Goal: Information Seeking & Learning: Find specific fact

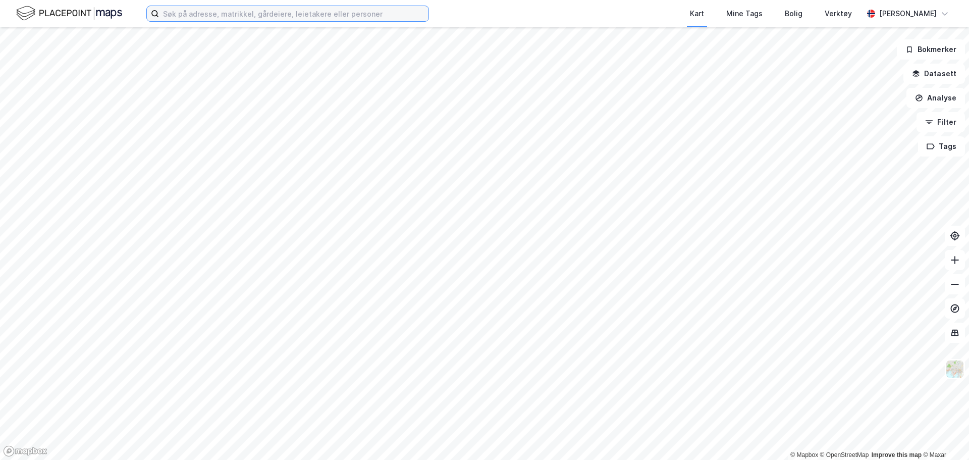
click at [331, 9] on input at bounding box center [294, 13] width 270 height 15
paste input "[PERSON_NAME][STREET_ADDRESS]"
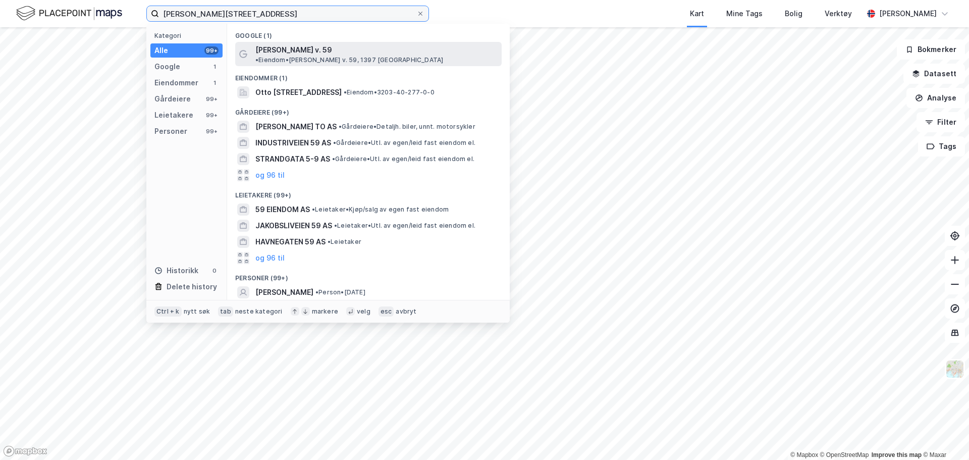
type input "[PERSON_NAME][STREET_ADDRESS]"
click at [302, 53] on span "[PERSON_NAME] v. 59" at bounding box center [293, 50] width 77 height 12
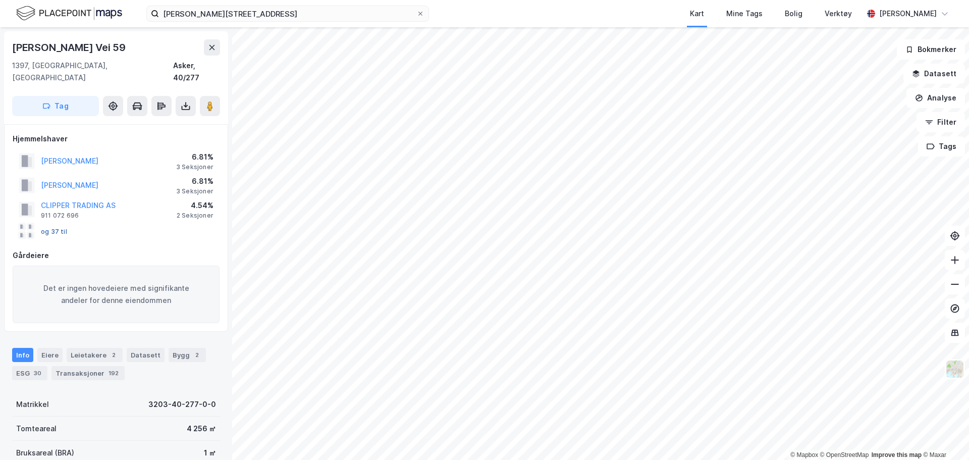
click at [0, 0] on button "og 37 til" at bounding box center [0, 0] width 0 height 0
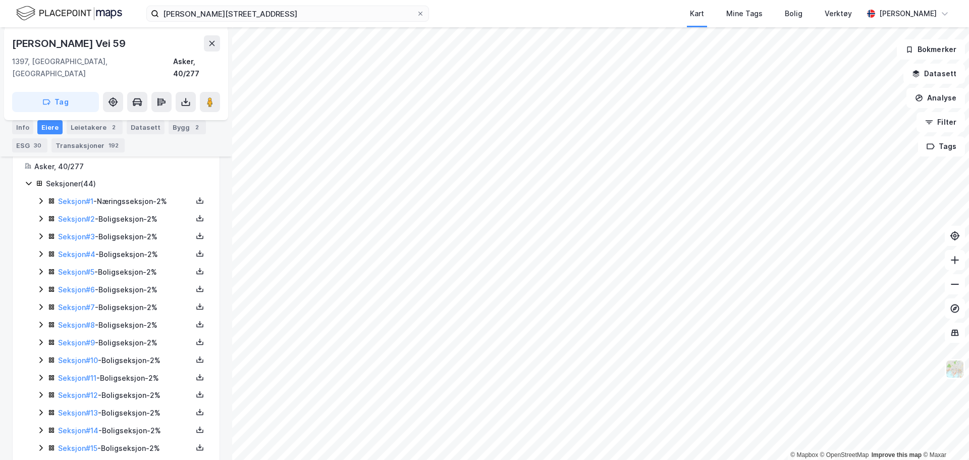
scroll to position [101, 0]
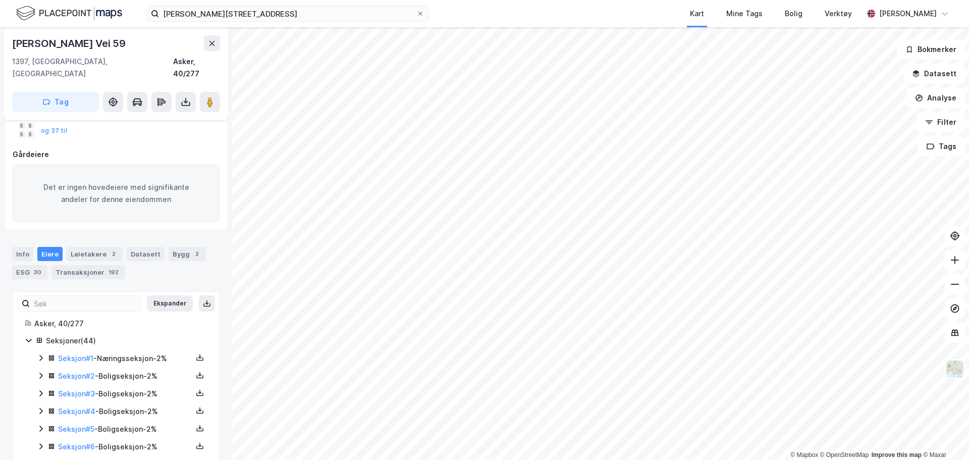
click at [42, 354] on icon at bounding box center [41, 358] width 8 height 8
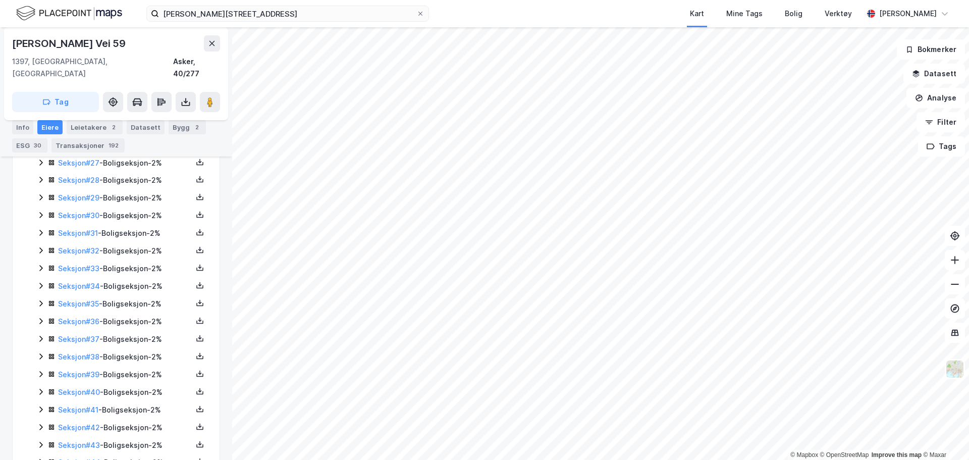
scroll to position [777, 0]
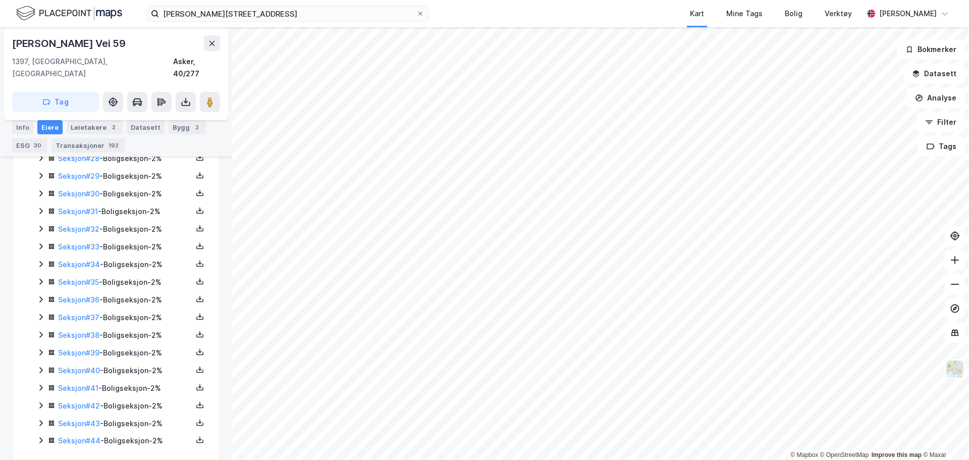
click at [42, 436] on icon at bounding box center [41, 440] width 8 height 8
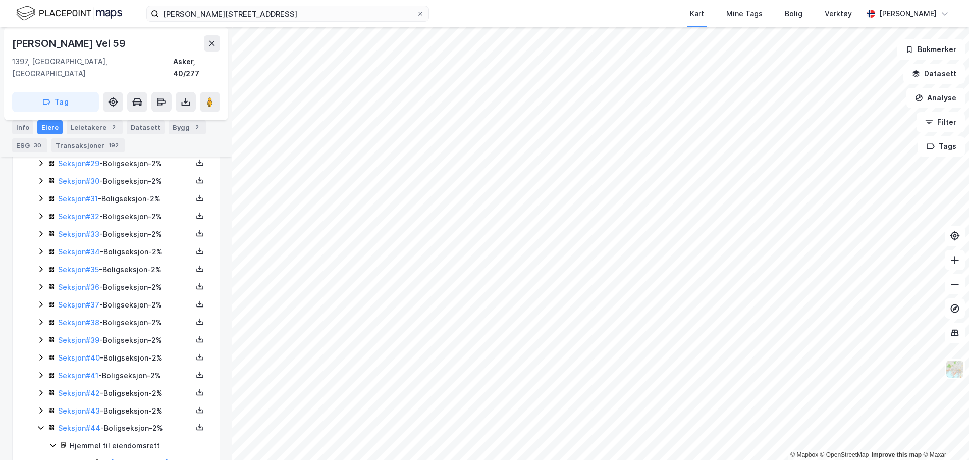
scroll to position [811, 0]
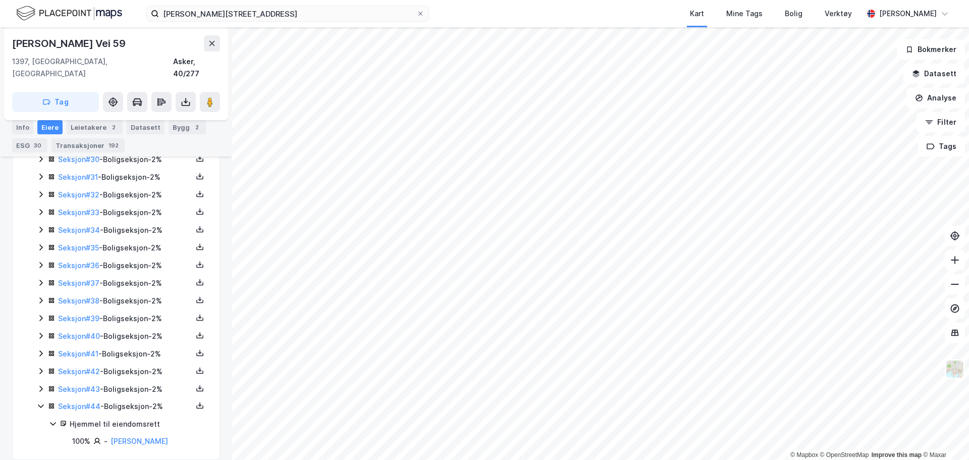
click at [39, 402] on icon at bounding box center [41, 406] width 8 height 8
click at [40, 419] on icon at bounding box center [41, 423] width 8 height 8
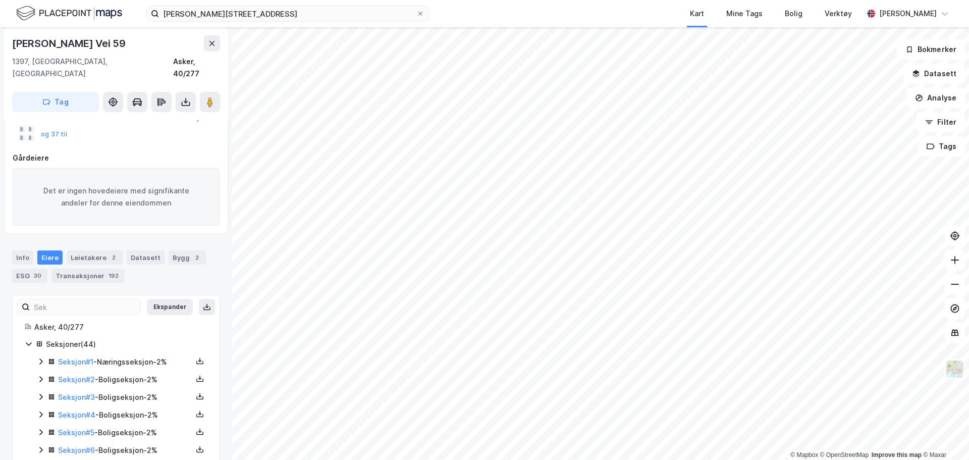
scroll to position [0, 0]
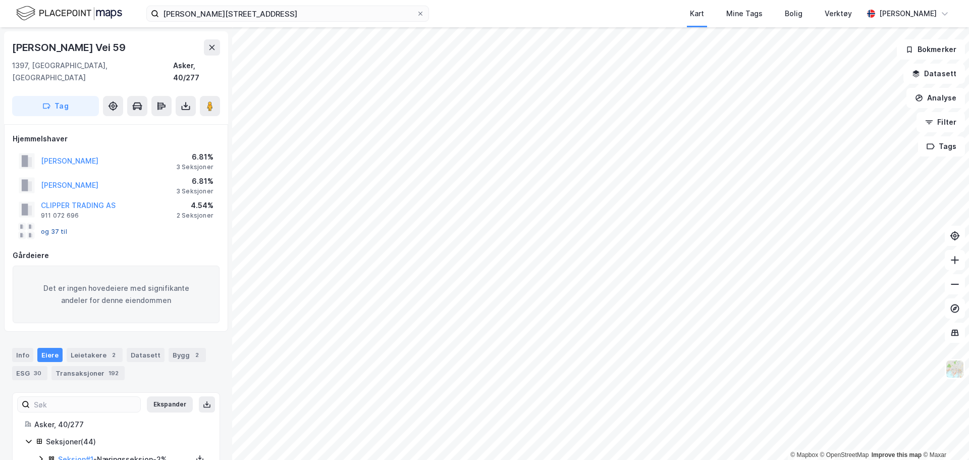
click at [0, 0] on button "og 37 til" at bounding box center [0, 0] width 0 height 0
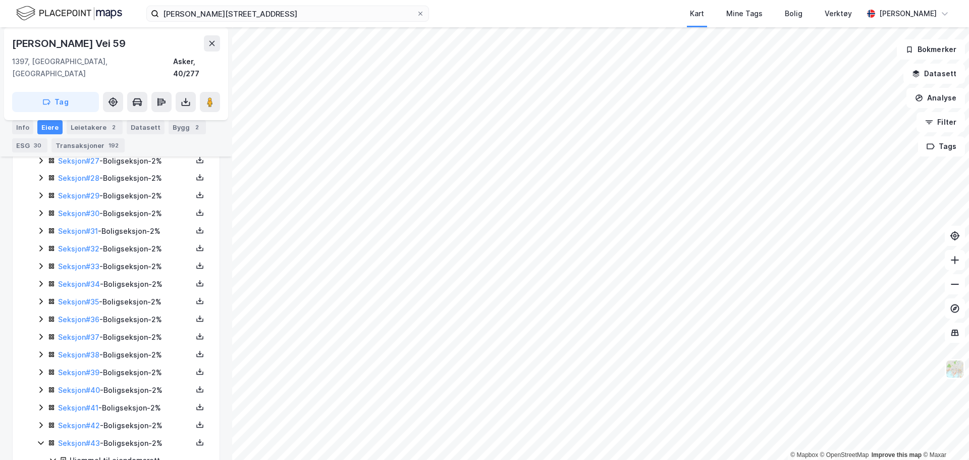
scroll to position [828, 0]
click at [41, 350] on icon at bounding box center [41, 354] width 8 height 8
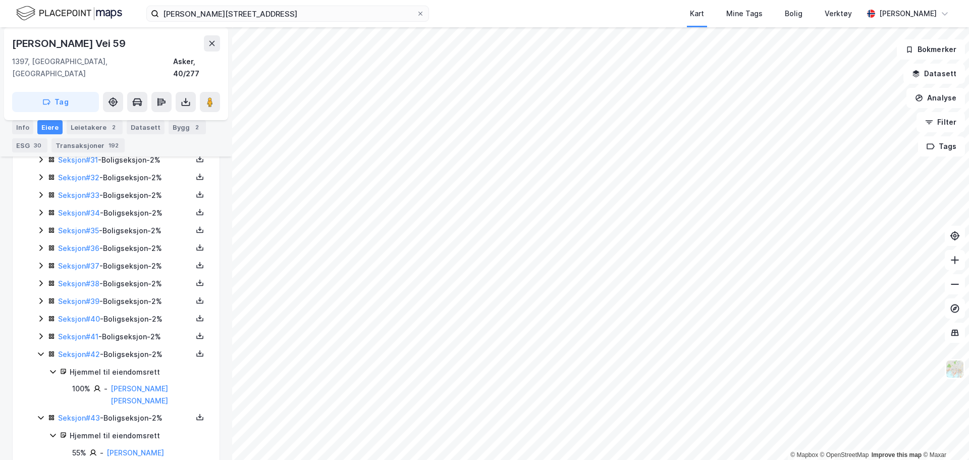
click at [41, 332] on icon at bounding box center [41, 336] width 8 height 8
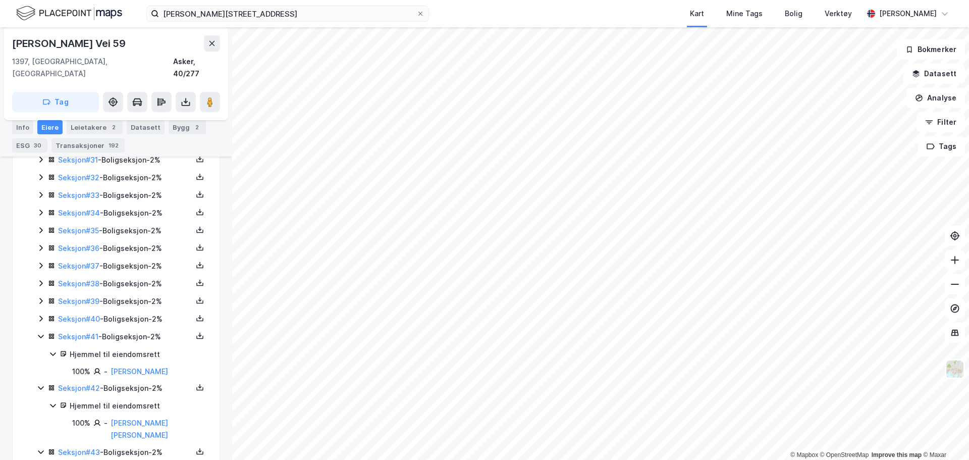
click at [41, 316] on icon at bounding box center [40, 319] width 3 height 6
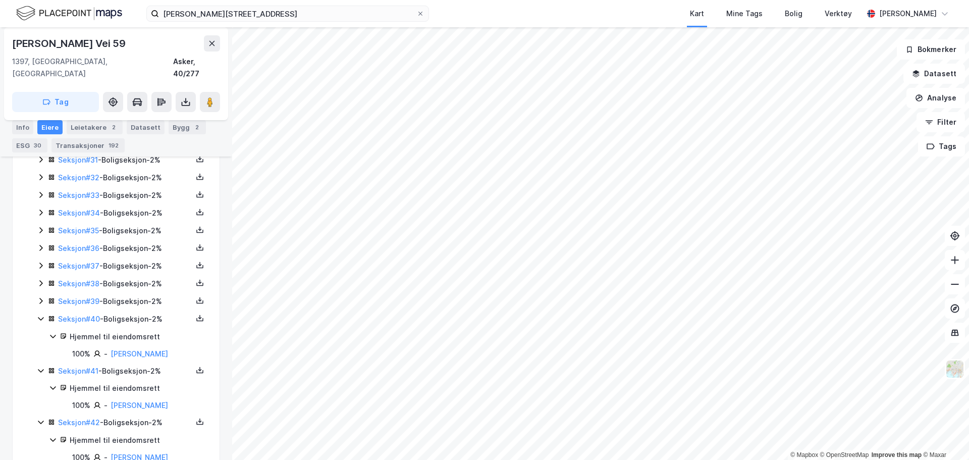
click at [42, 297] on icon at bounding box center [41, 301] width 8 height 8
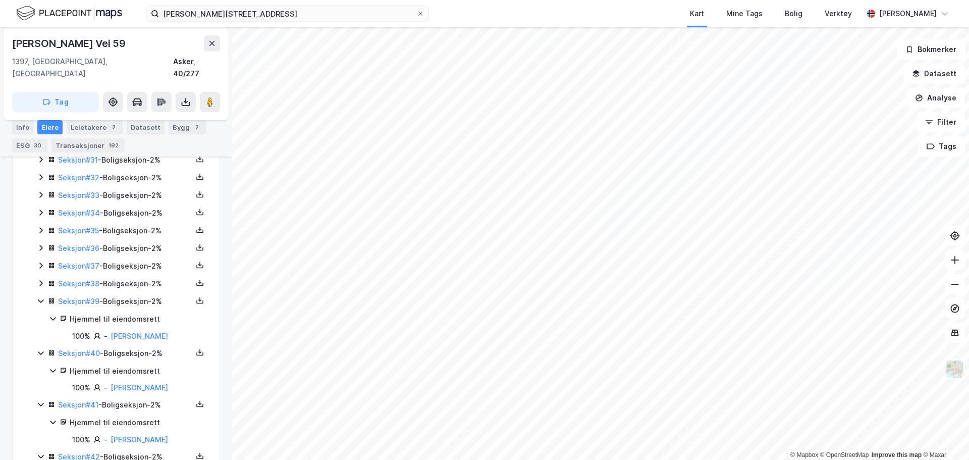
click at [42, 279] on icon at bounding box center [41, 283] width 8 height 8
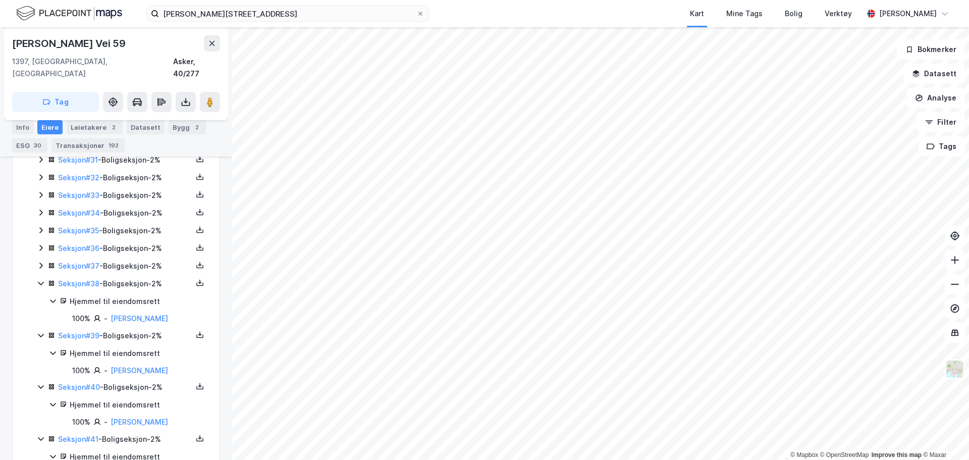
click at [41, 263] on icon at bounding box center [40, 266] width 3 height 6
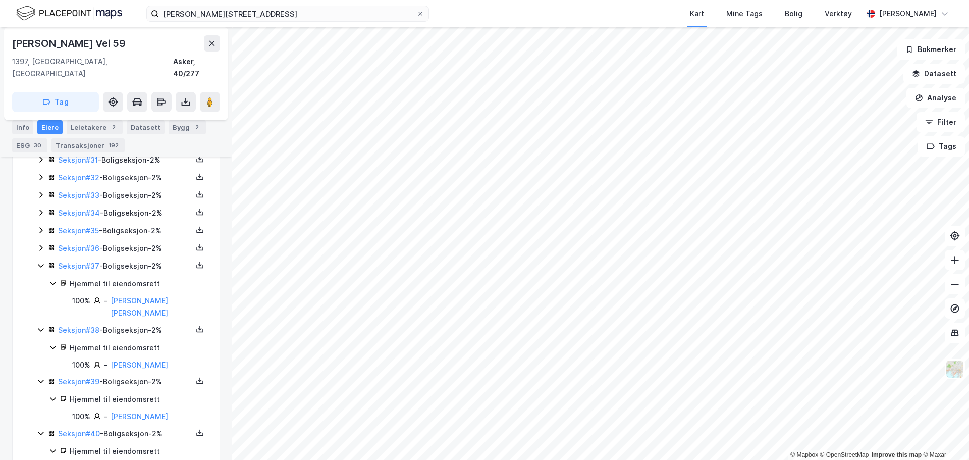
click at [41, 244] on icon at bounding box center [41, 248] width 8 height 8
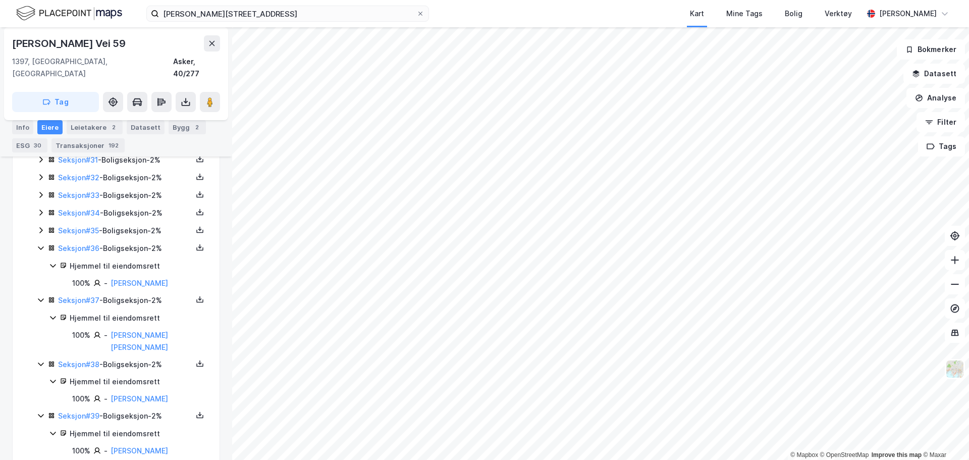
click at [41, 226] on icon at bounding box center [41, 230] width 8 height 8
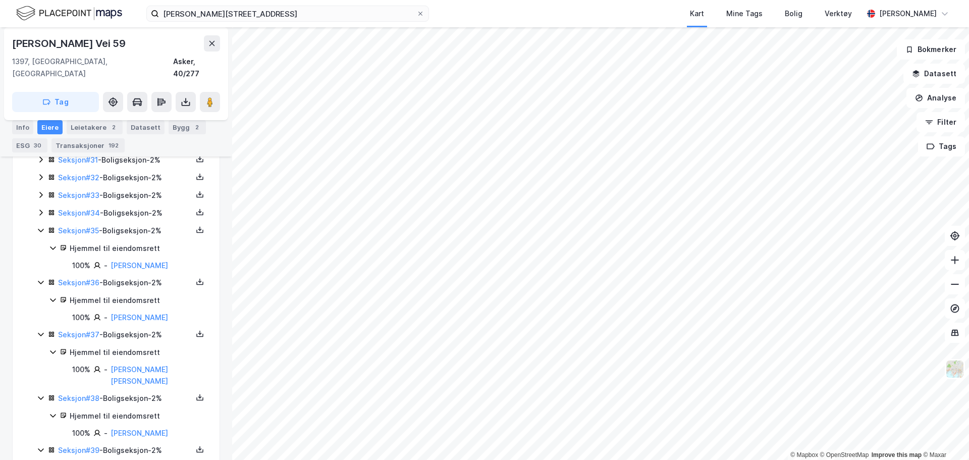
click at [39, 208] on icon at bounding box center [41, 212] width 8 height 8
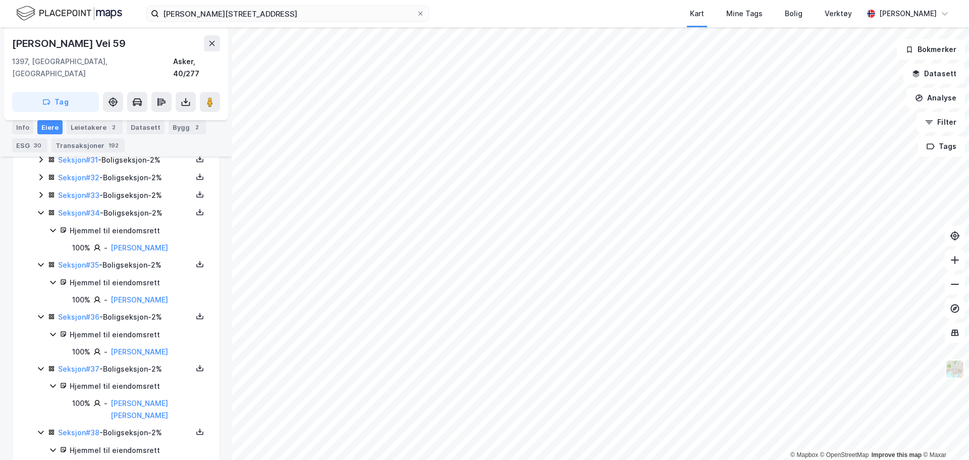
click at [43, 191] on icon at bounding box center [41, 195] width 8 height 8
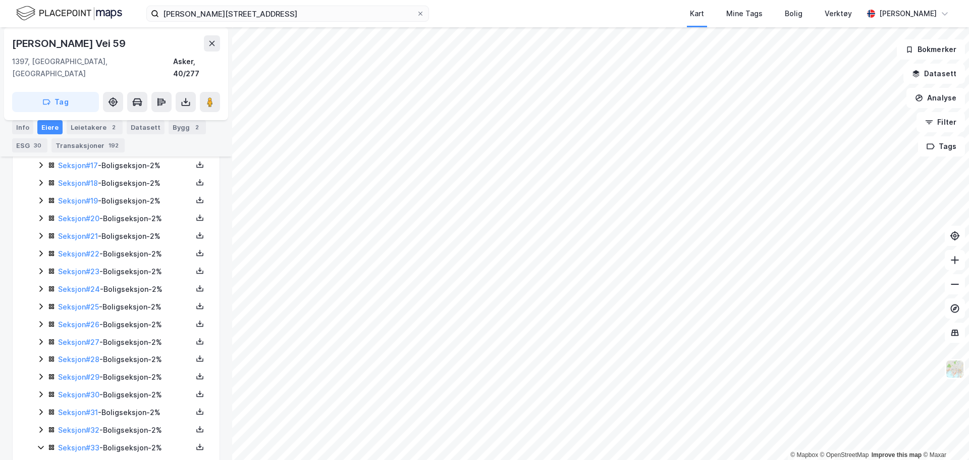
scroll to position [677, 0]
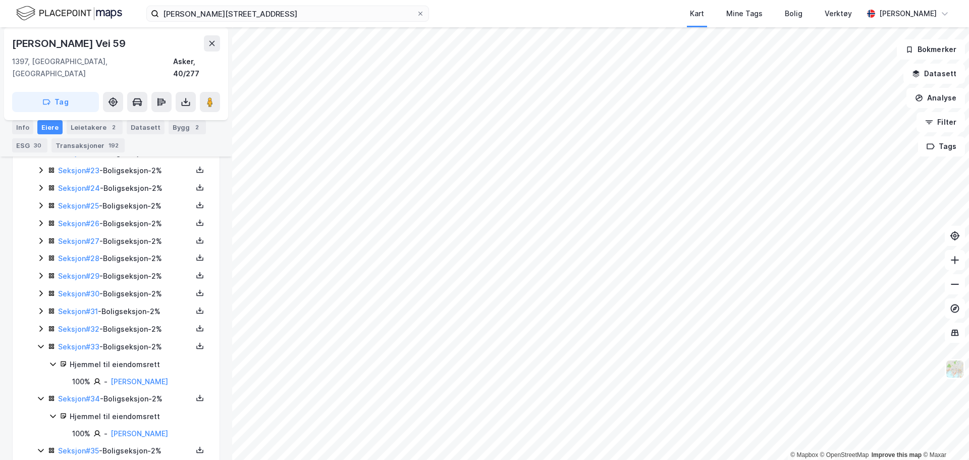
click at [42, 325] on icon at bounding box center [41, 329] width 8 height 8
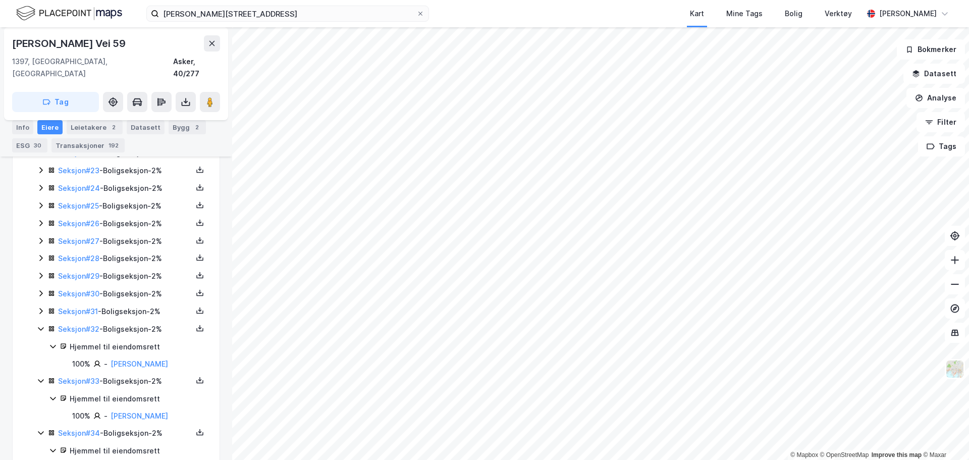
click at [41, 307] on icon at bounding box center [41, 311] width 8 height 8
click at [42, 291] on icon at bounding box center [40, 294] width 3 height 6
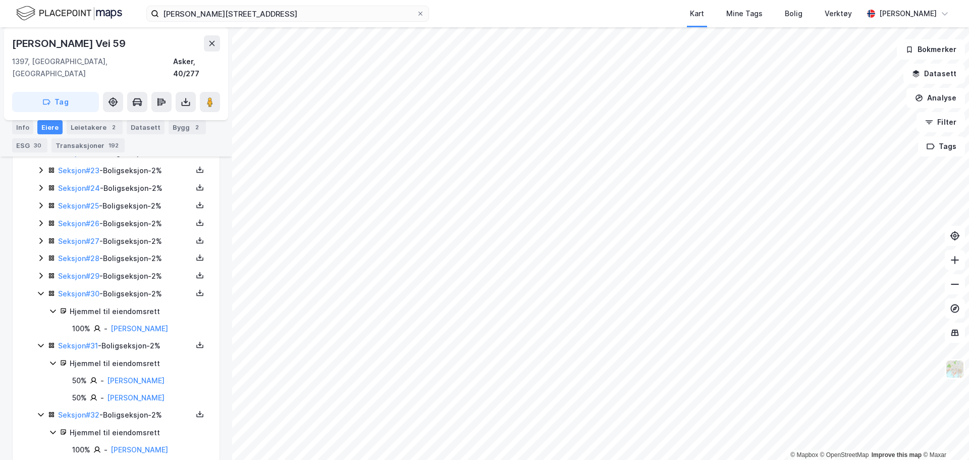
drag, startPoint x: 41, startPoint y: 256, endPoint x: 40, endPoint y: 263, distance: 6.7
click at [41, 258] on div "Seksjon # 1 - Næringsseksjon - 2% Seksjon # 2 - Boligseksjon - 2% Seksjon # 3 -…" at bounding box center [122, 430] width 171 height 1309
click at [40, 273] on icon at bounding box center [40, 276] width 3 height 6
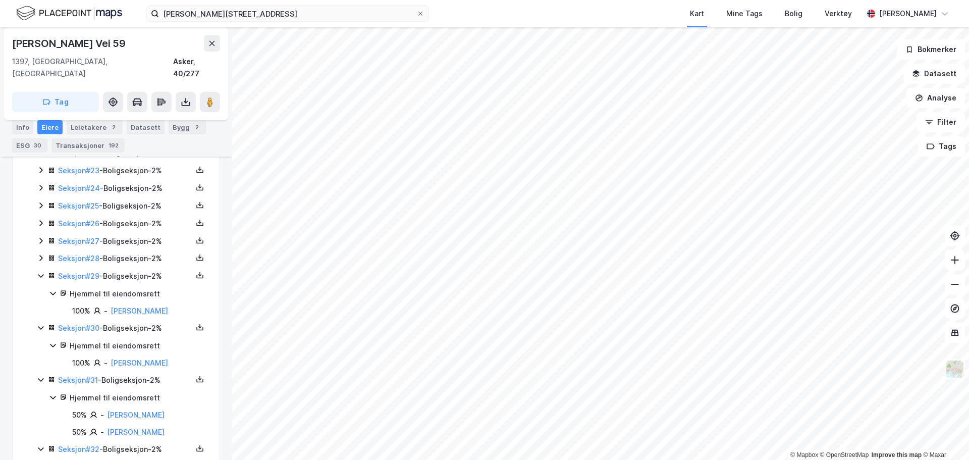
click at [41, 254] on icon at bounding box center [41, 258] width 8 height 8
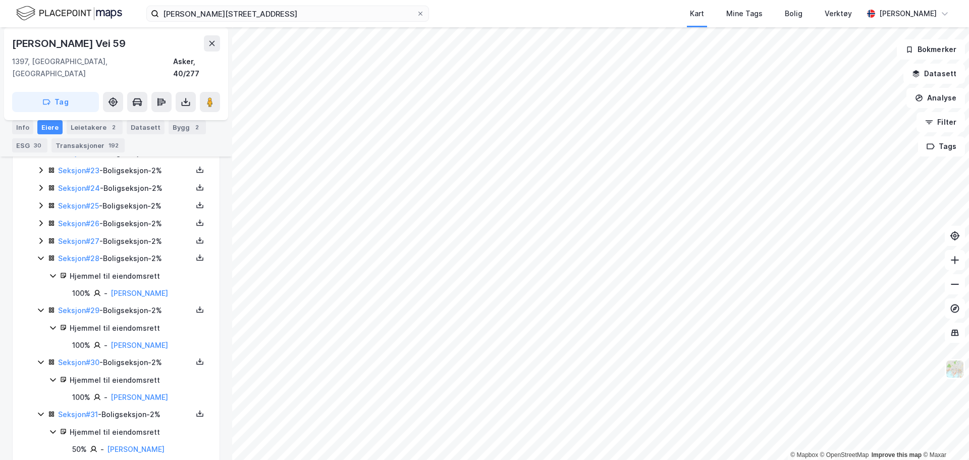
click at [41, 237] on icon at bounding box center [41, 241] width 8 height 8
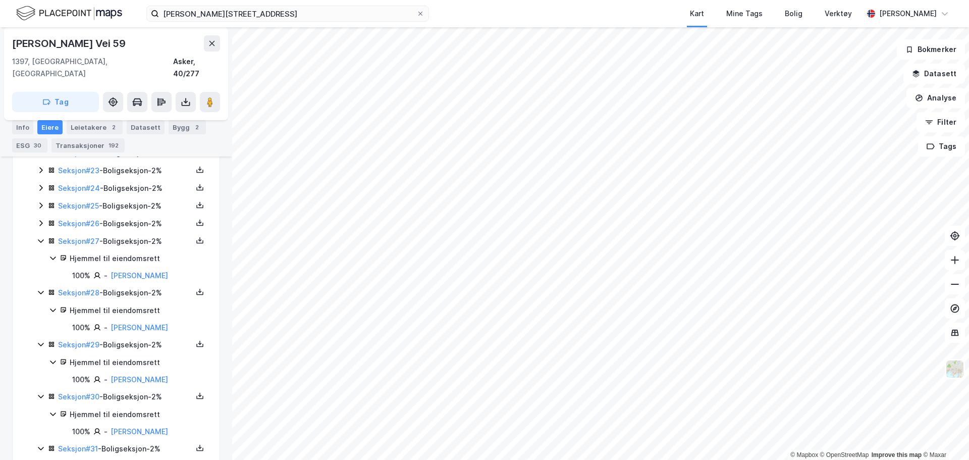
click at [43, 219] on icon at bounding box center [41, 223] width 8 height 8
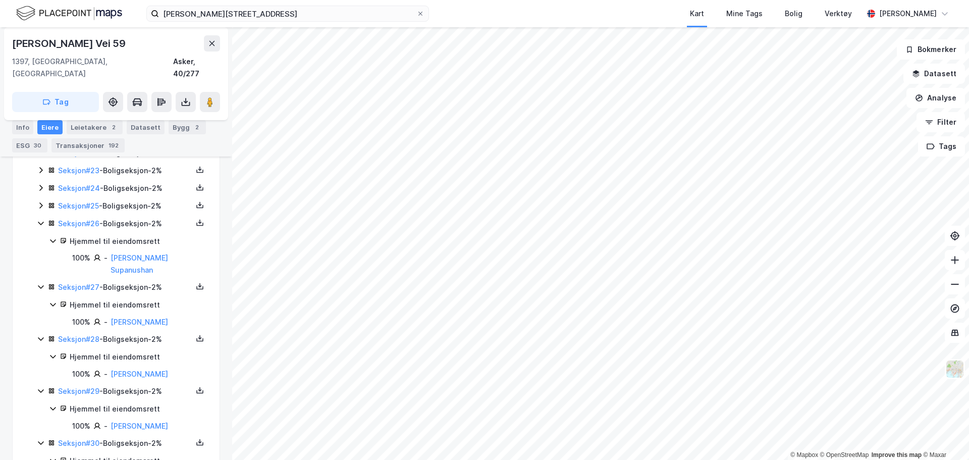
click at [43, 201] on icon at bounding box center [41, 205] width 8 height 8
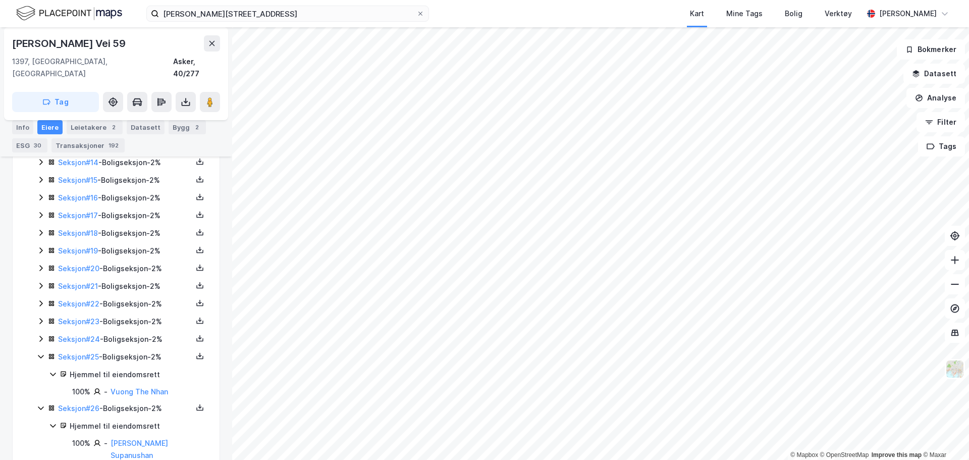
scroll to position [526, 0]
click at [38, 335] on icon at bounding box center [41, 339] width 8 height 8
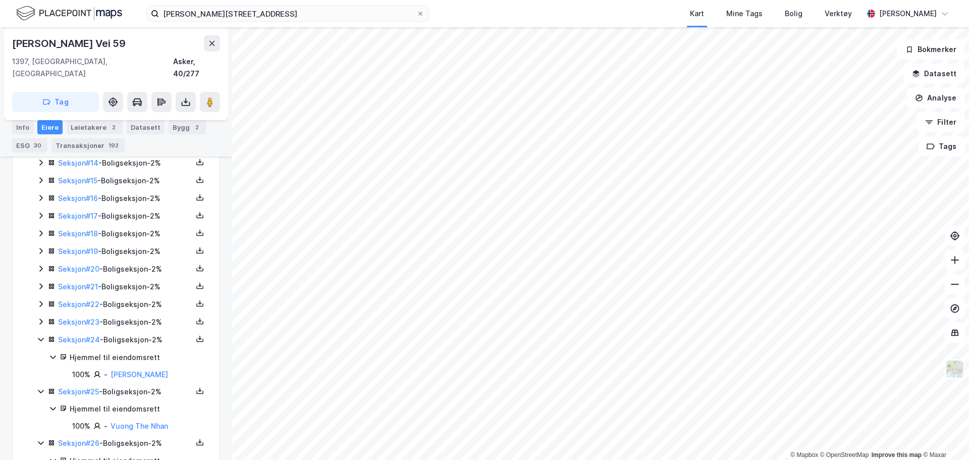
click at [43, 318] on icon at bounding box center [41, 322] width 8 height 8
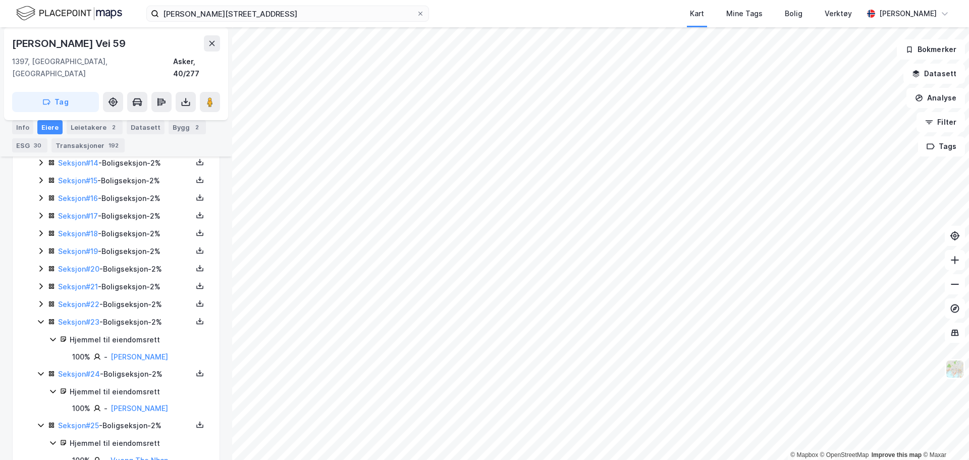
click at [39, 300] on icon at bounding box center [41, 304] width 8 height 8
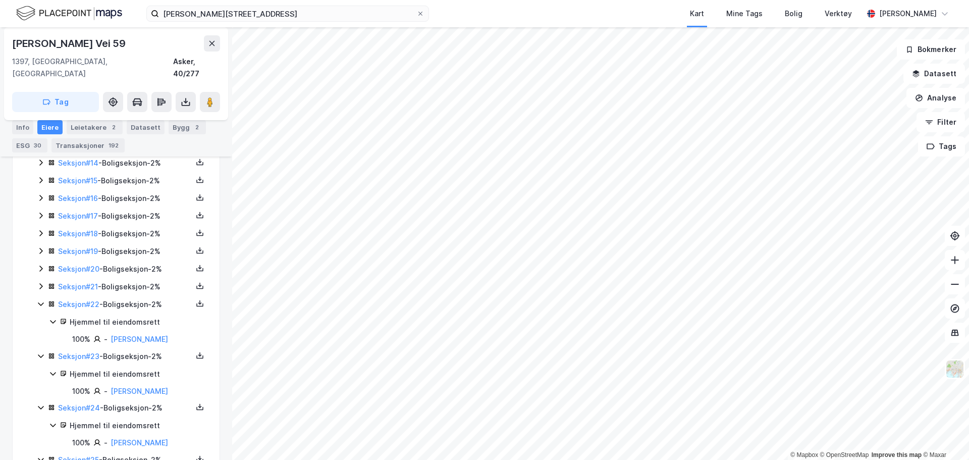
click at [41, 282] on icon at bounding box center [41, 286] width 8 height 8
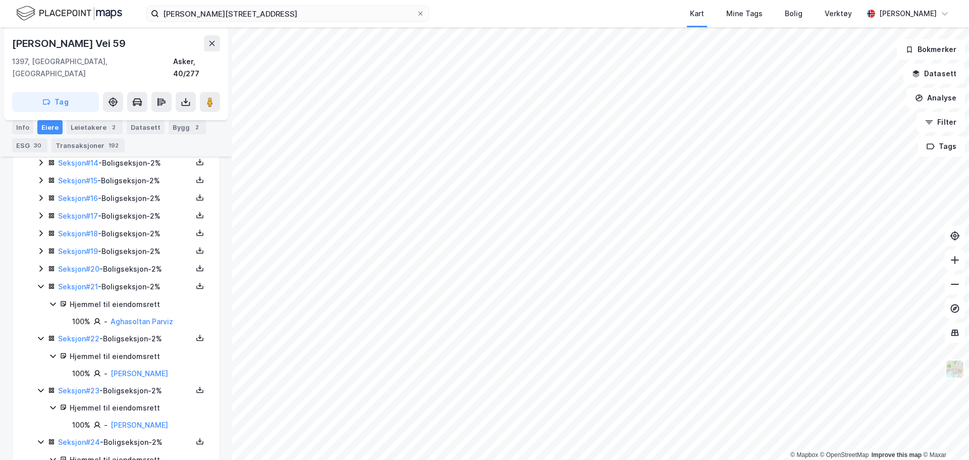
click at [41, 265] on icon at bounding box center [41, 269] width 8 height 8
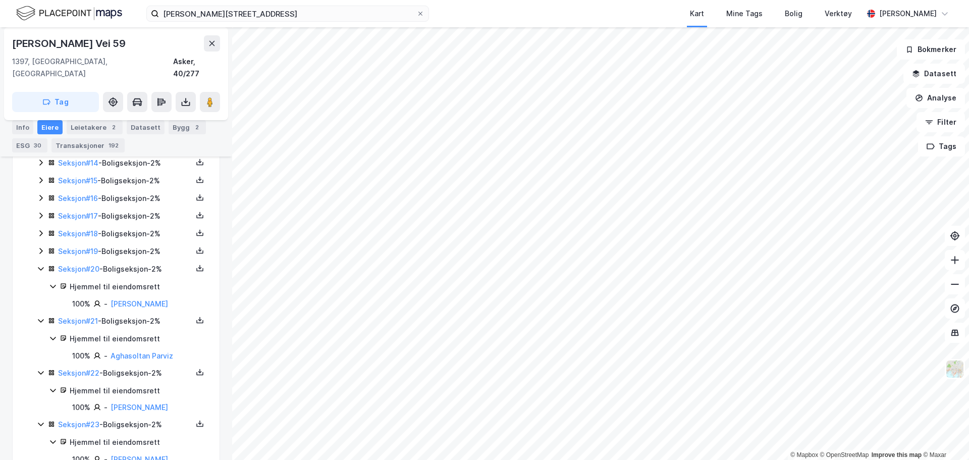
click at [41, 247] on icon at bounding box center [41, 251] width 8 height 8
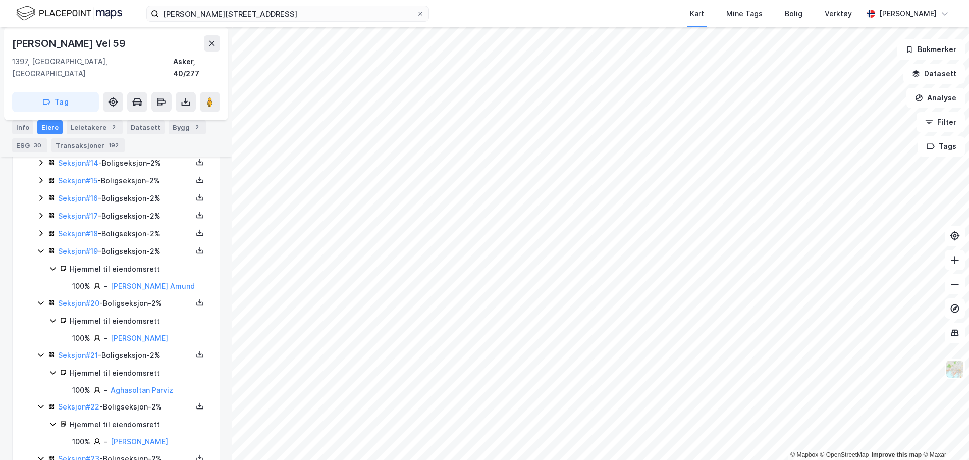
click at [41, 228] on div "Seksjon # 18 - Boligseksjon - 2%" at bounding box center [122, 234] width 171 height 13
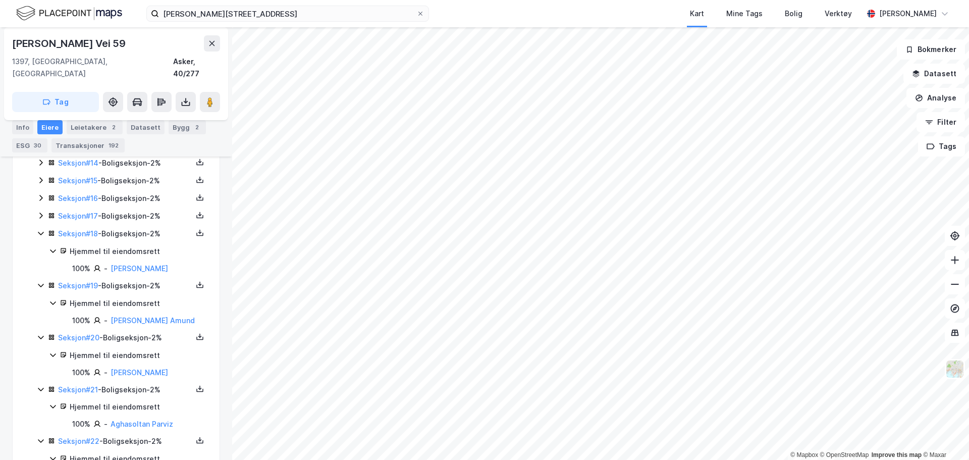
click at [41, 213] on icon at bounding box center [40, 216] width 3 height 6
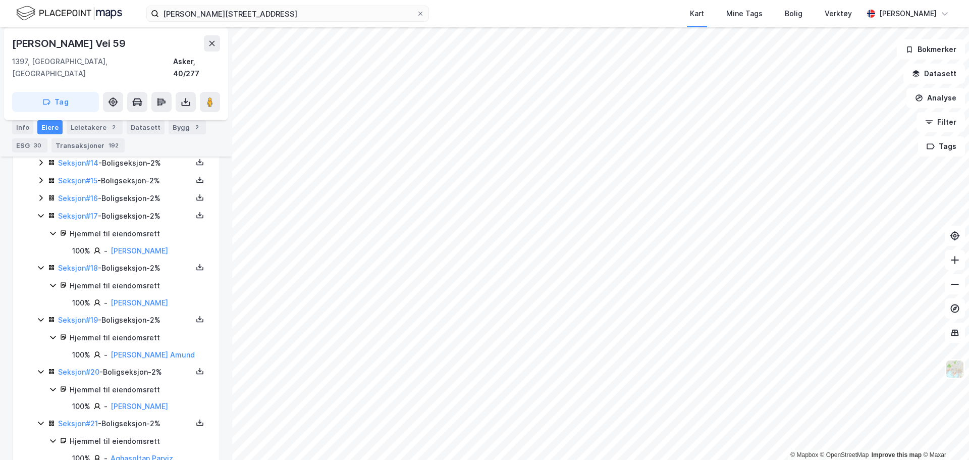
scroll to position [425, 0]
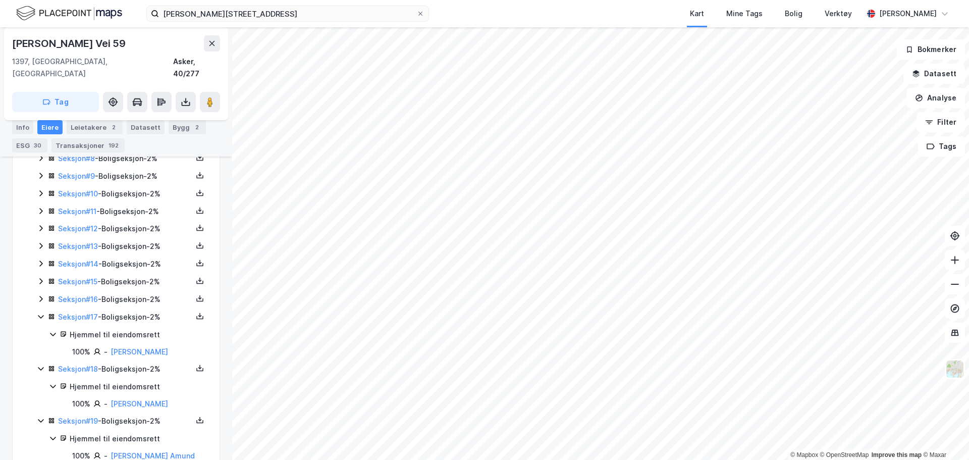
click at [43, 295] on icon at bounding box center [41, 299] width 8 height 8
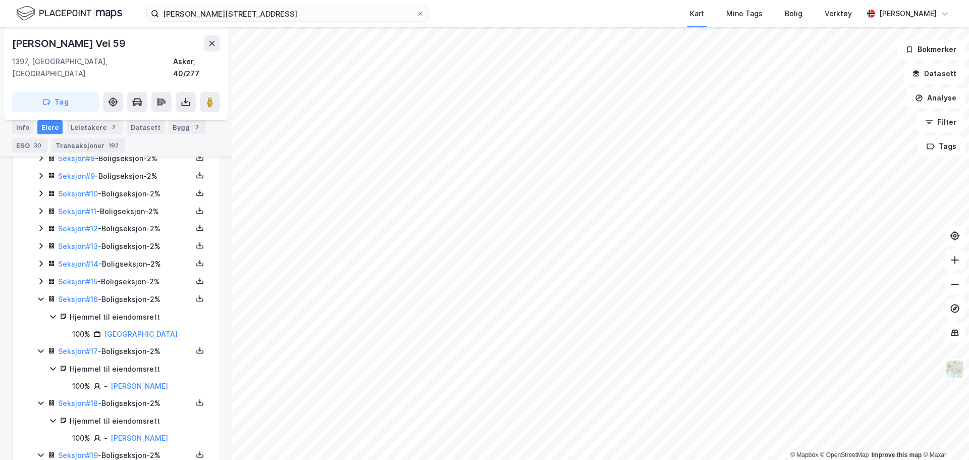
click at [41, 279] on icon at bounding box center [40, 282] width 3 height 6
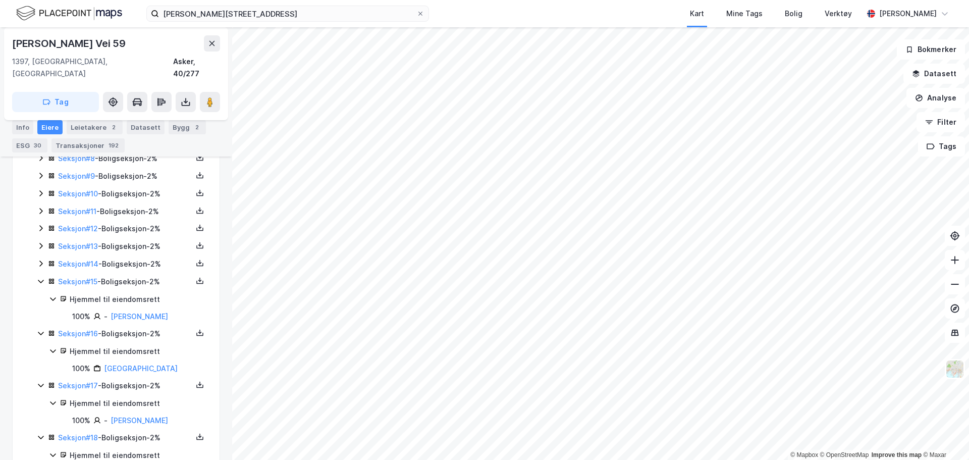
click at [41, 259] on icon at bounding box center [41, 263] width 8 height 8
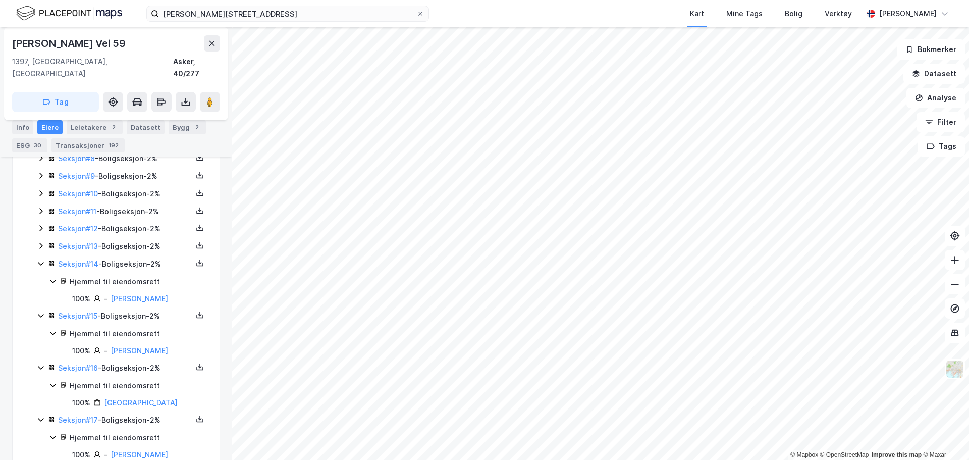
click at [42, 240] on div "Seksjon # 13 - Boligseksjon - 2%" at bounding box center [122, 246] width 171 height 13
click at [40, 223] on div "Seksjon # 12 - Boligseksjon - 2%" at bounding box center [122, 229] width 171 height 13
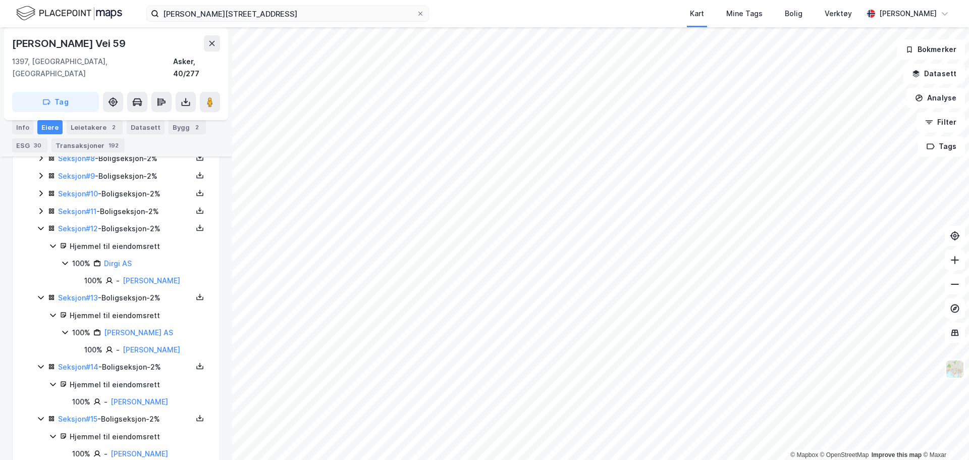
scroll to position [273, 0]
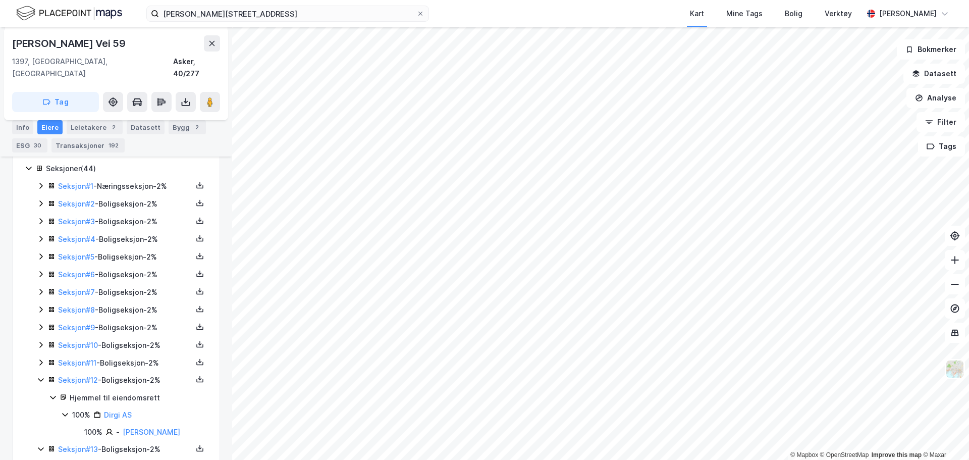
click at [40, 358] on icon at bounding box center [41, 362] width 8 height 8
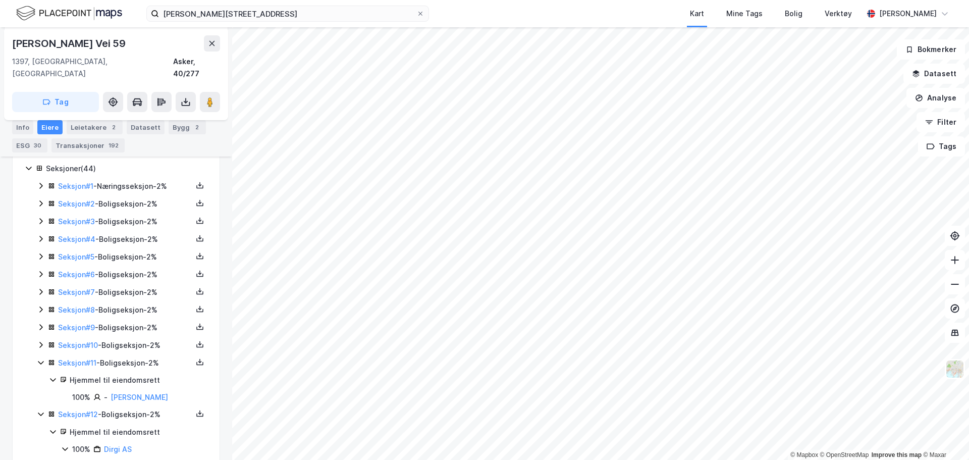
click at [40, 342] on icon at bounding box center [40, 345] width 3 height 6
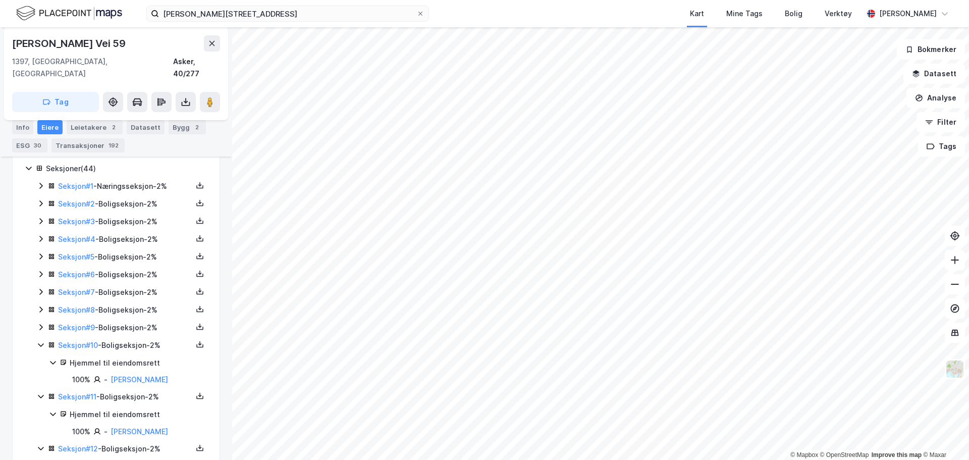
click at [42, 323] on icon at bounding box center [41, 327] width 8 height 8
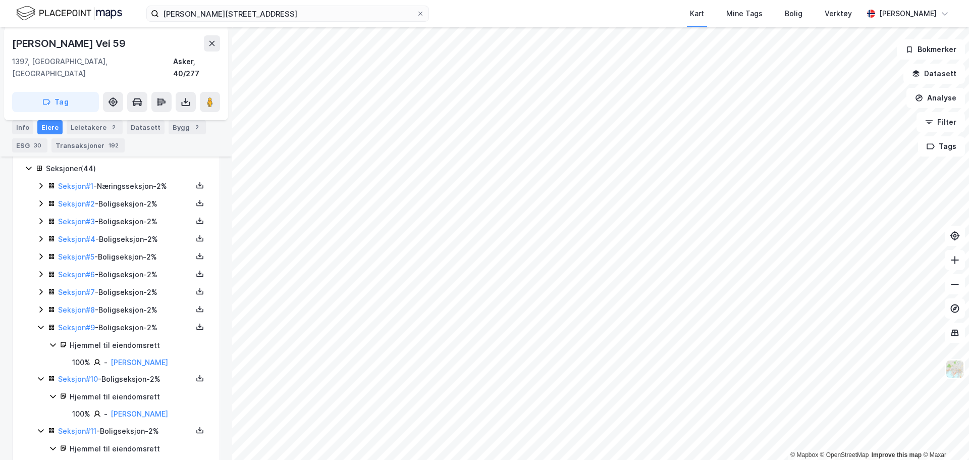
click at [44, 305] on icon at bounding box center [41, 309] width 8 height 8
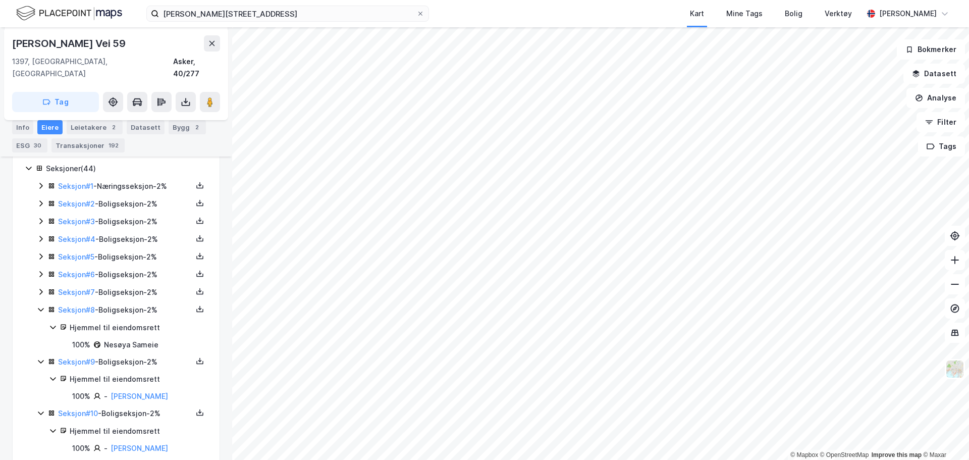
click at [40, 288] on icon at bounding box center [41, 292] width 8 height 8
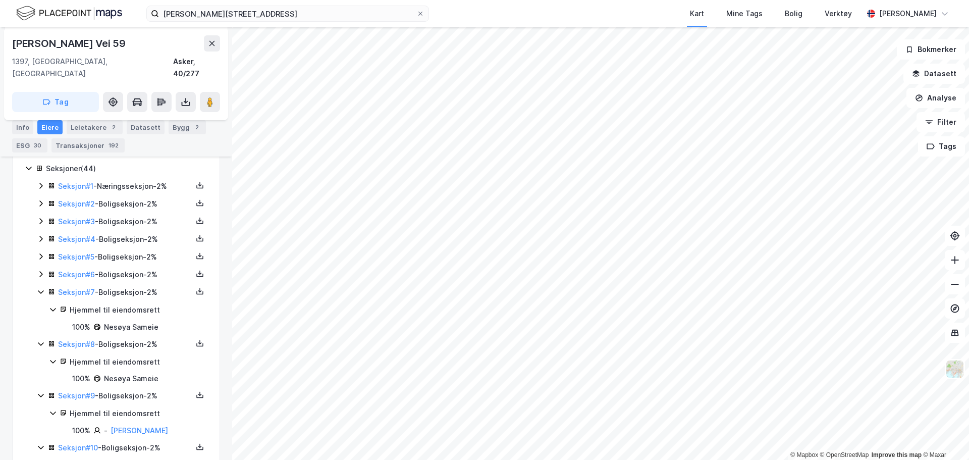
click at [41, 271] on icon at bounding box center [40, 274] width 3 height 6
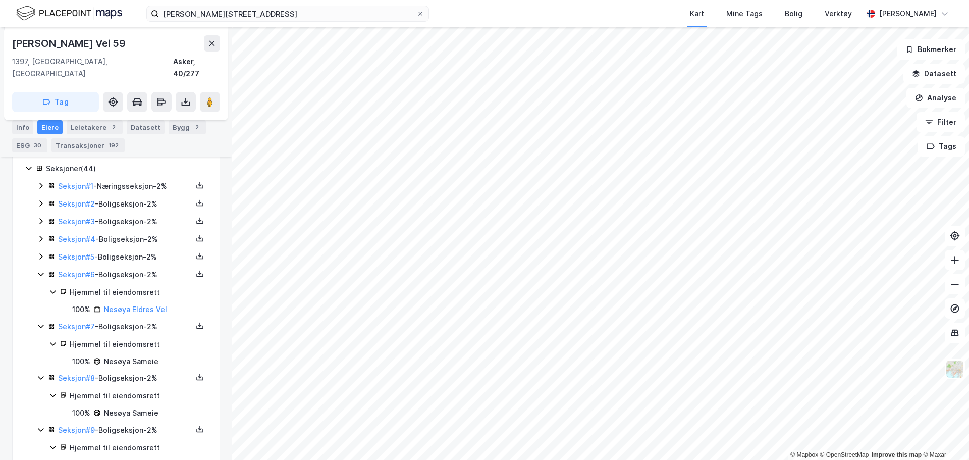
click at [43, 252] on icon at bounding box center [41, 256] width 8 height 8
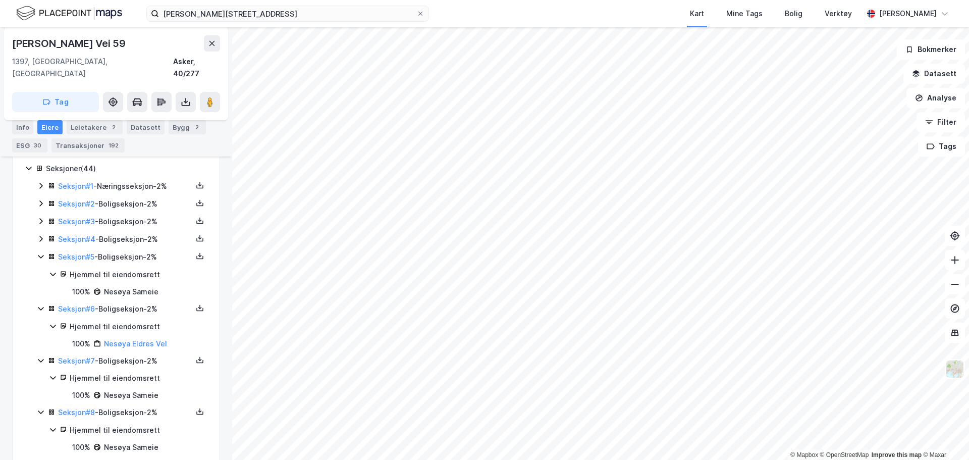
drag, startPoint x: 42, startPoint y: 232, endPoint x: 39, endPoint y: 225, distance: 7.0
click at [39, 233] on div "Seksjon # 4 - Boligseksjon - 2%" at bounding box center [122, 239] width 171 height 13
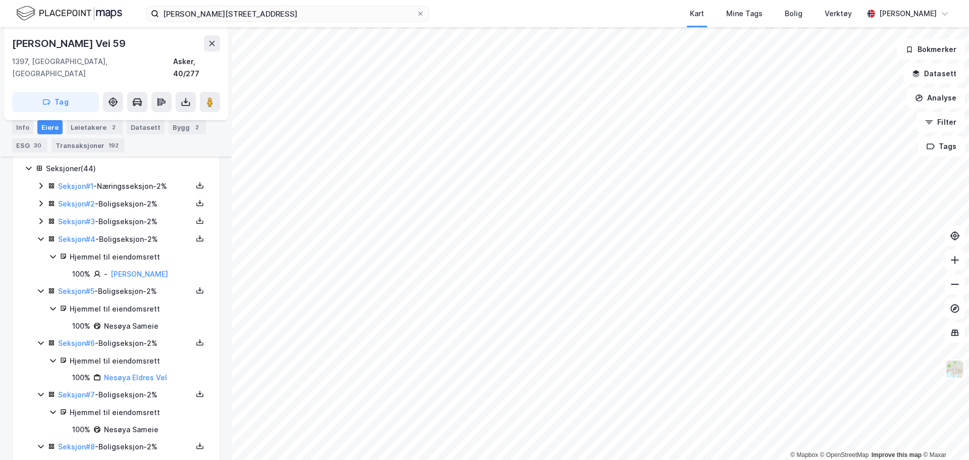
click at [39, 217] on icon at bounding box center [41, 221] width 8 height 8
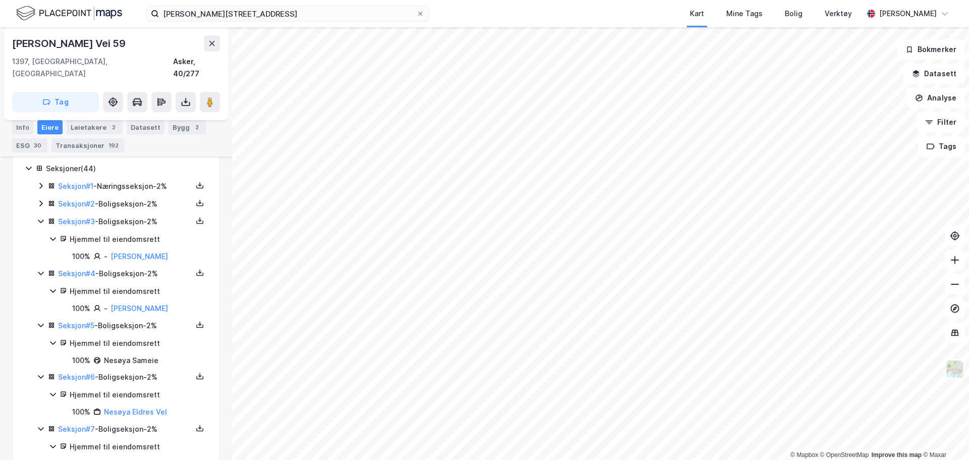
click at [44, 199] on icon at bounding box center [41, 203] width 8 height 8
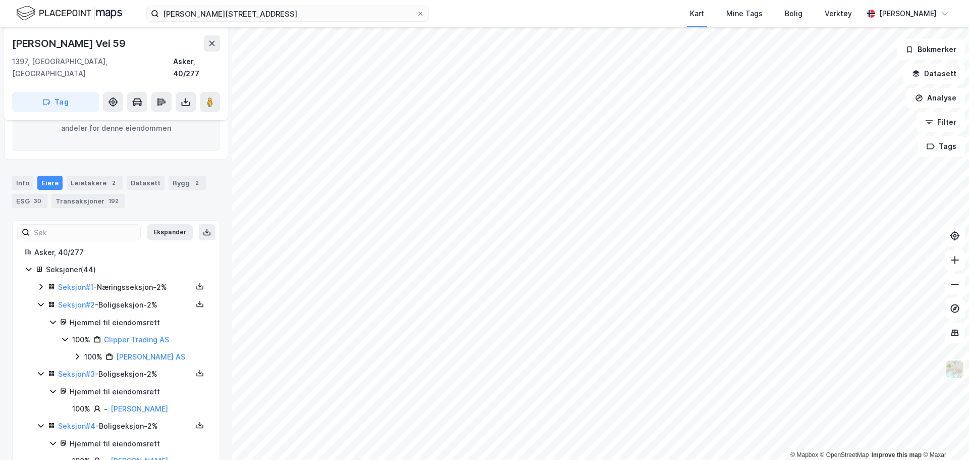
click at [42, 284] on icon at bounding box center [40, 287] width 3 height 6
